Goal: Navigation & Orientation: Find specific page/section

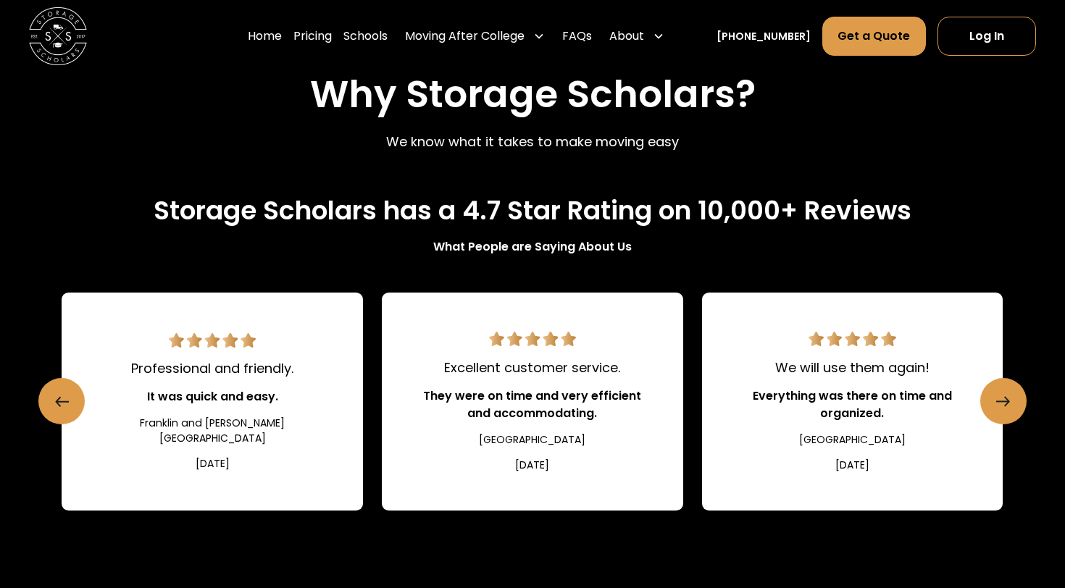
scroll to position [1522, 0]
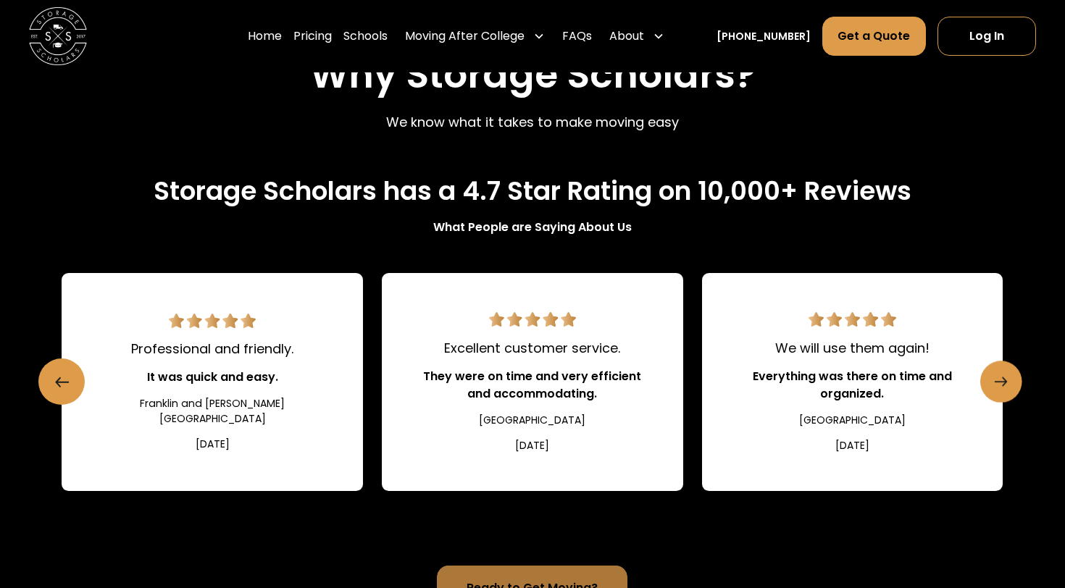
click at [670, 386] on link "Next slide" at bounding box center [1002, 382] width 42 height 42
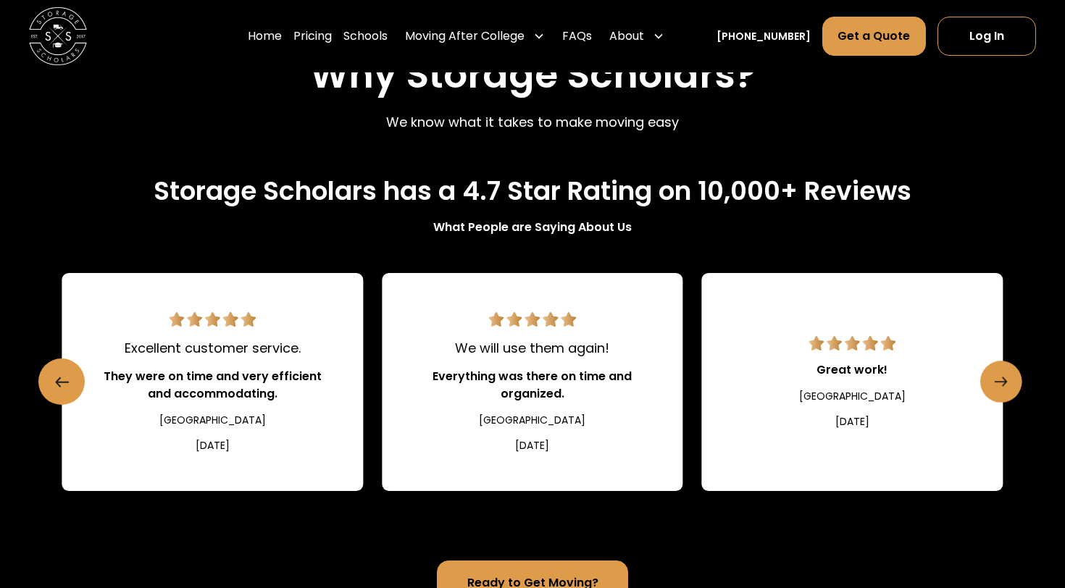
click at [670, 386] on link "Next slide" at bounding box center [1002, 382] width 42 height 42
click at [670, 376] on icon "Next slide" at bounding box center [1001, 381] width 12 height 23
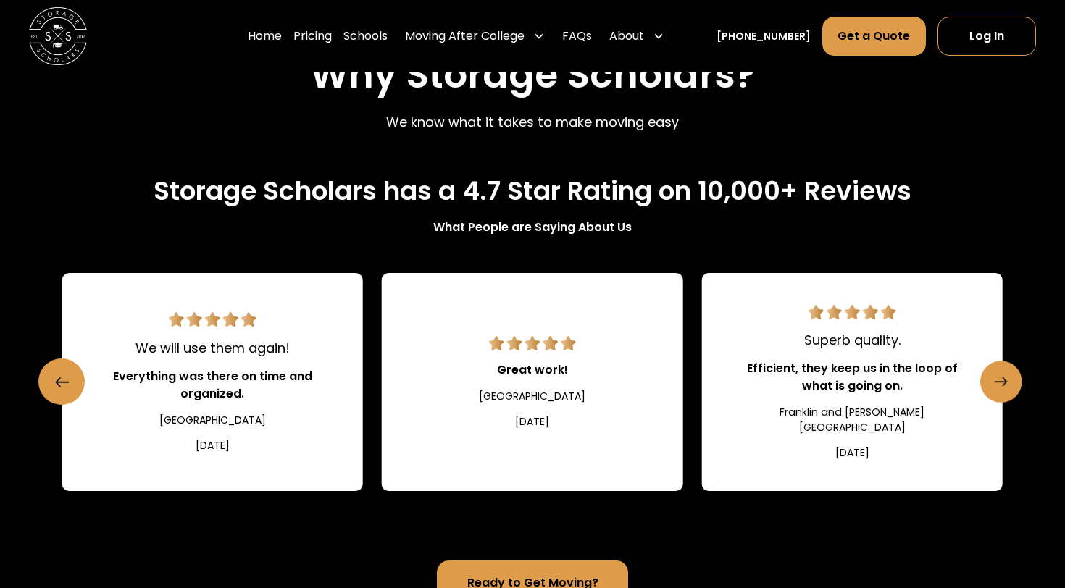
click at [670, 376] on icon "Next slide" at bounding box center [1001, 381] width 12 height 23
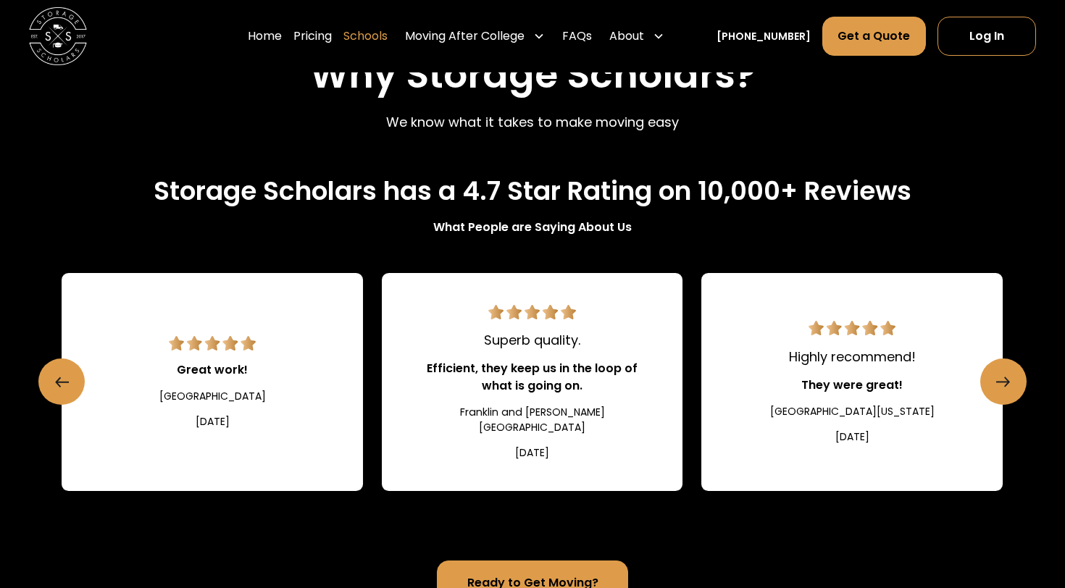
click at [386, 43] on link "Schools" at bounding box center [366, 36] width 44 height 41
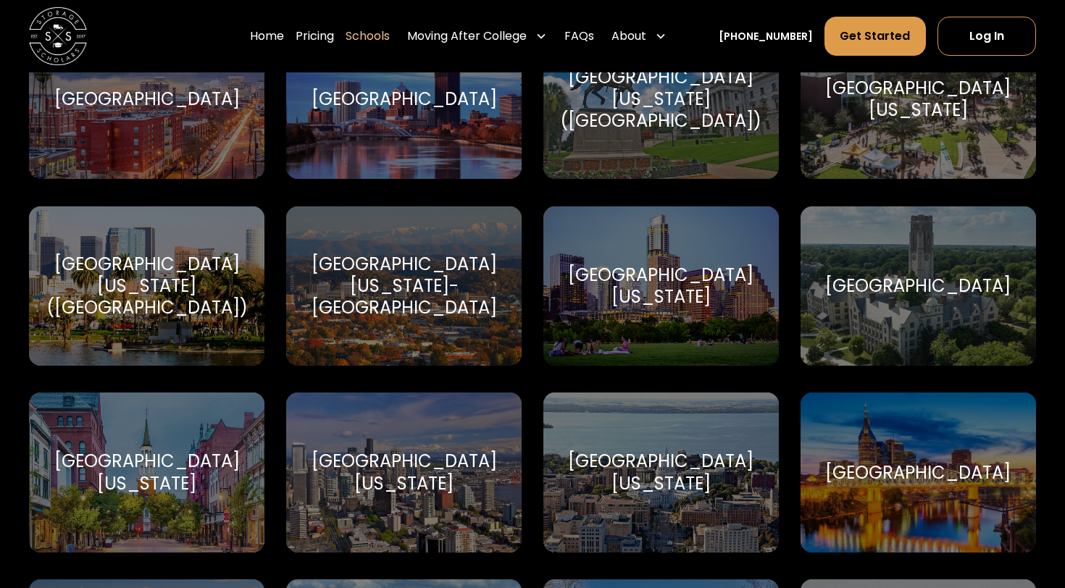
scroll to position [8211, 0]
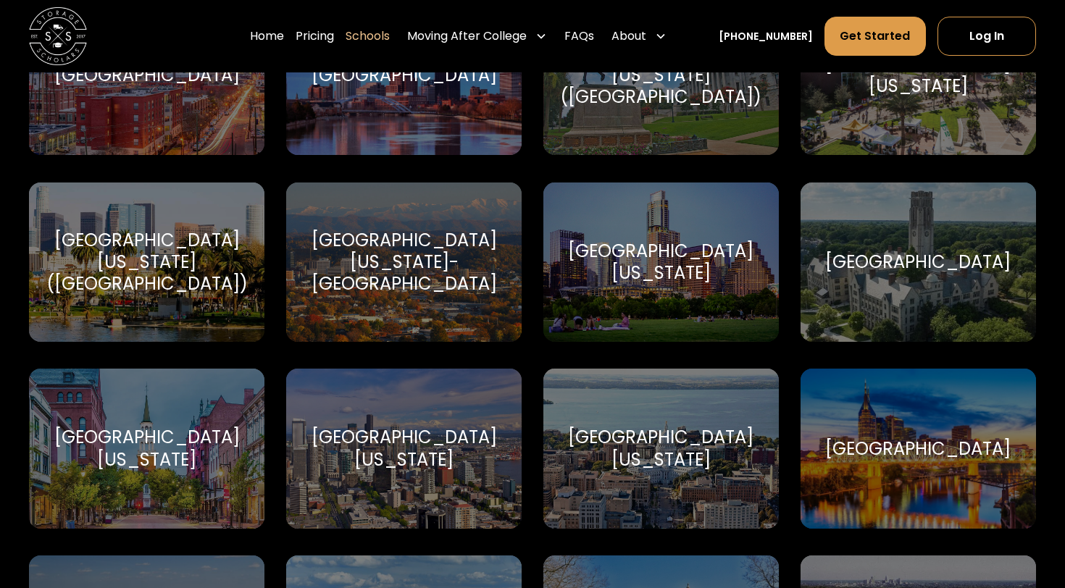
click at [706, 430] on div "University of Wisconsin-Madison" at bounding box center [661, 448] width 201 height 43
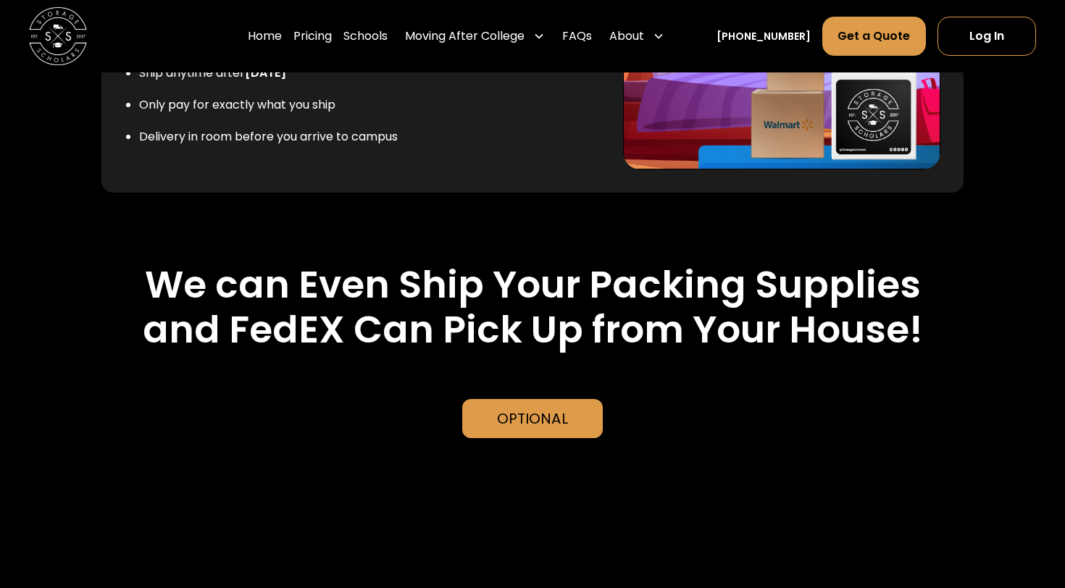
scroll to position [3058, 0]
